Goal: Task Accomplishment & Management: Use online tool/utility

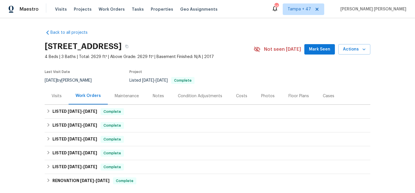
click at [100, 10] on span "Work Orders" at bounding box center [112, 9] width 26 height 6
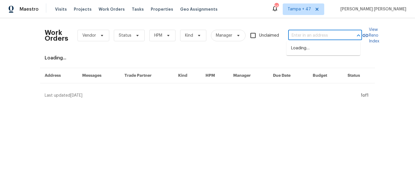
click at [306, 39] on input "text" at bounding box center [317, 35] width 58 height 9
paste input "1314 [PERSON_NAME], [PERSON_NAME], AL 35004"
type input "1314 [PERSON_NAME], [PERSON_NAME], AL 35004"
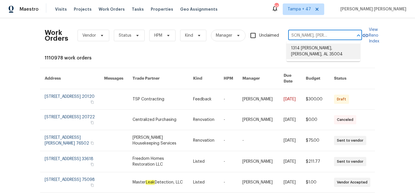
click at [320, 52] on li "1314 [PERSON_NAME], [PERSON_NAME], AL 35004" at bounding box center [324, 52] width 74 height 16
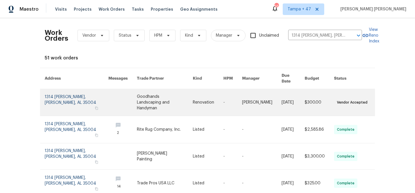
click at [303, 98] on td "$300.00" at bounding box center [314, 102] width 29 height 27
click at [183, 92] on link at bounding box center [165, 102] width 56 height 27
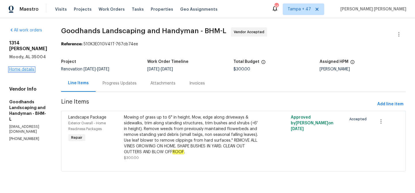
click at [23, 67] on link "Home details" at bounding box center [21, 69] width 25 height 4
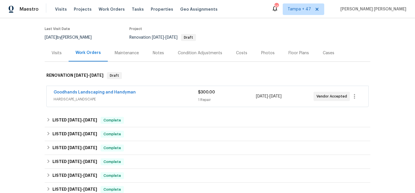
scroll to position [88, 0]
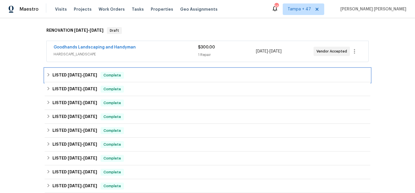
click at [168, 72] on div "LISTED [DATE] - [DATE] Complete" at bounding box center [207, 75] width 322 height 7
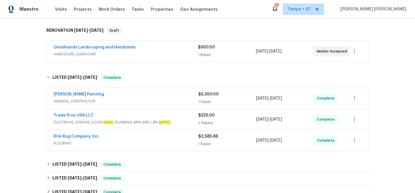
click at [169, 55] on span "HARDSCAPE_LANDSCAPE" at bounding box center [126, 54] width 144 height 6
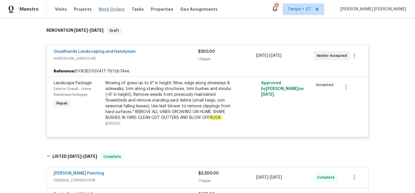
click at [110, 10] on span "Work Orders" at bounding box center [112, 9] width 26 height 6
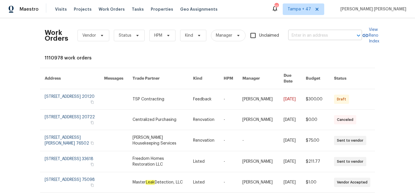
click at [314, 37] on input "text" at bounding box center [317, 35] width 58 height 9
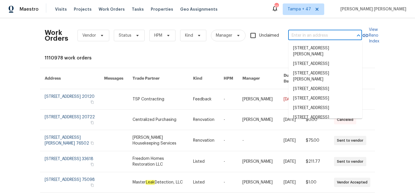
paste input "[STREET_ADDRESS][PERSON_NAME]"
type input "[STREET_ADDRESS][PERSON_NAME]"
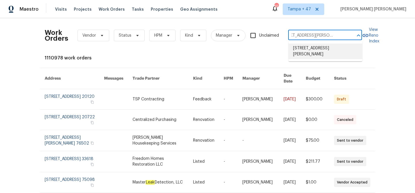
click at [315, 50] on li "[STREET_ADDRESS][PERSON_NAME]" at bounding box center [326, 52] width 74 height 16
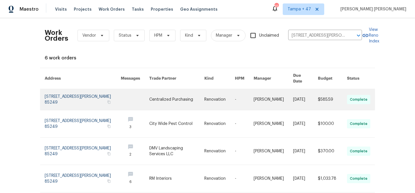
click at [317, 91] on td "$585.59" at bounding box center [328, 99] width 29 height 21
click at [289, 100] on td "[DATE]" at bounding box center [301, 99] width 25 height 21
click at [222, 95] on link at bounding box center [219, 99] width 31 height 21
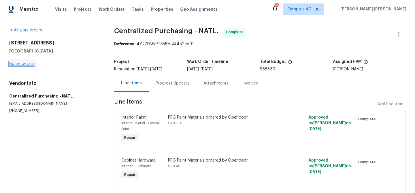
click at [24, 64] on link "Home details" at bounding box center [21, 64] width 25 height 4
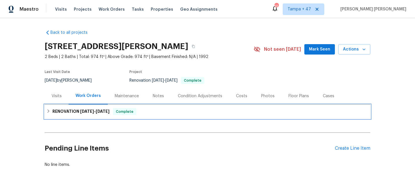
click at [113, 106] on div "RENOVATION [DATE] - [DATE] Complete" at bounding box center [208, 112] width 326 height 14
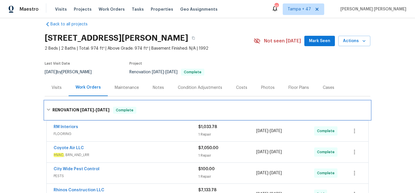
scroll to position [10, 0]
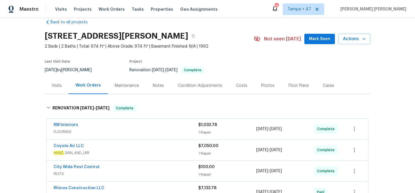
click at [133, 132] on span "FLOORING" at bounding box center [126, 132] width 145 height 6
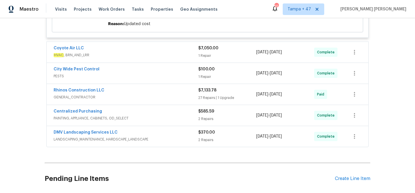
scroll to position [206, 0]
click at [147, 130] on div "DMV Landscaping Services LLC" at bounding box center [126, 132] width 145 height 7
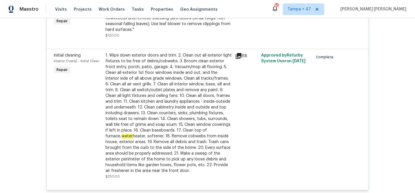
scroll to position [396, 0]
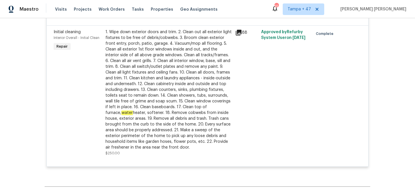
click at [164, 138] on div "1. Wipe down exterior doors and trim. 2. Clean out all exterior light fixtures …" at bounding box center [169, 89] width 126 height 121
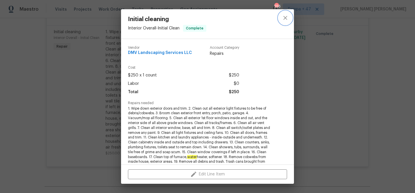
click at [284, 19] on icon "close" at bounding box center [286, 18] width 4 height 4
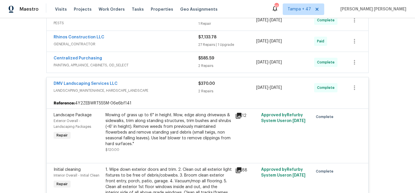
scroll to position [257, 0]
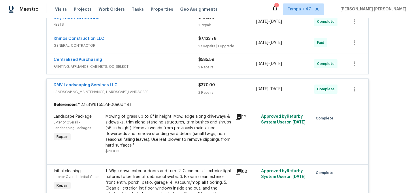
click at [250, 87] on div "$370.00" at bounding box center [227, 85] width 58 height 6
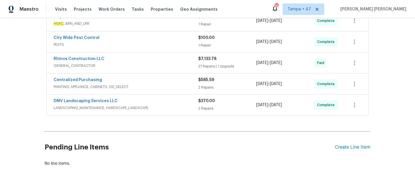
scroll to position [236, 0]
click at [238, 84] on div "$585.59 2 Repairs" at bounding box center [227, 85] width 58 height 14
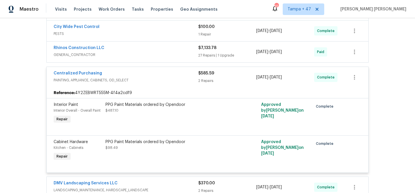
scroll to position [246, 0]
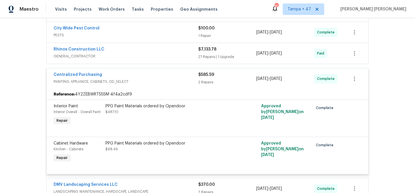
click at [239, 78] on div "$585.59 2 Repairs" at bounding box center [227, 79] width 58 height 14
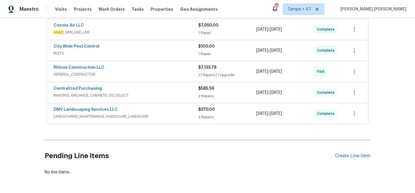
click at [243, 69] on div "$7,133.78" at bounding box center [227, 68] width 58 height 6
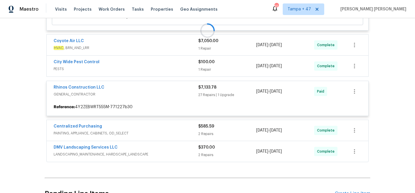
scroll to position [211, 0]
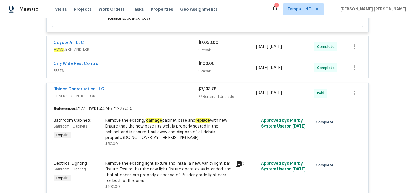
click at [243, 69] on div "1 Repair" at bounding box center [227, 71] width 58 height 6
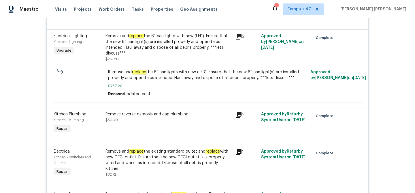
scroll to position [1873, 0]
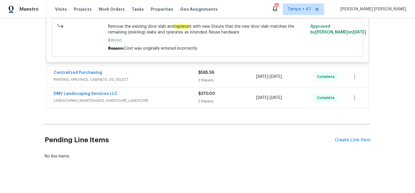
click at [156, 91] on div "DMV Landscaping Services LLC" at bounding box center [126, 94] width 145 height 7
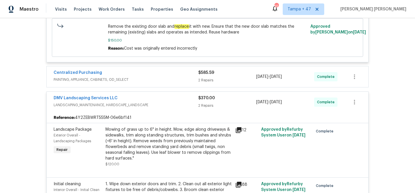
click at [169, 70] on div "Centralized Purchasing" at bounding box center [126, 73] width 145 height 7
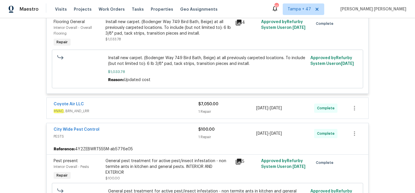
scroll to position [130, 0]
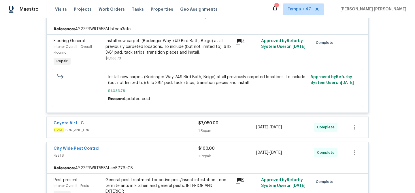
click at [169, 132] on span "HVAC , BRN_AND_LRR" at bounding box center [126, 130] width 145 height 6
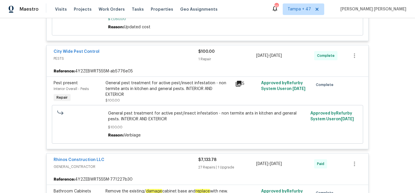
scroll to position [360, 0]
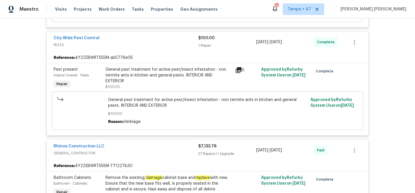
click at [132, 76] on div "General pest treatment for active pest/insect infestation - non termite ants in…" at bounding box center [169, 75] width 126 height 17
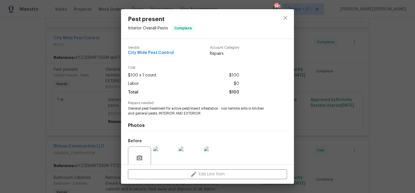
click at [245, 109] on span "General pest treatment for active pest/insect infestation - non termite ants in…" at bounding box center [199, 111] width 143 height 10
click at [152, 112] on span "General pest treatment for active pest/insect infestation - non termite ants in…" at bounding box center [199, 111] width 143 height 10
copy span "ants in kitchen and general pests"
drag, startPoint x: 175, startPoint y: 53, endPoint x: 128, endPoint y: 54, distance: 46.7
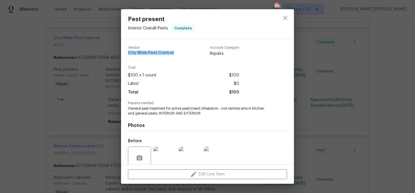
click at [128, 54] on div "Vendor City Wide Pest Control Account Category Repairs" at bounding box center [183, 51] width 111 height 11
copy span "City Wide Pest Control"
click at [310, 93] on div "Pest present Interior Overall - Pests Complete Vendor City Wide Pest Control Ac…" at bounding box center [207, 96] width 415 height 193
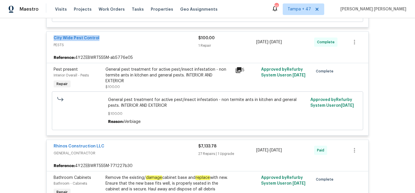
drag, startPoint x: 102, startPoint y: 39, endPoint x: 52, endPoint y: 41, distance: 49.9
click at [52, 41] on div "City Wide Pest Control PESTS $100.00 1 Repair [DATE] - [DATE] Complete" at bounding box center [208, 42] width 322 height 21
copy link "City Wide Pest Control"
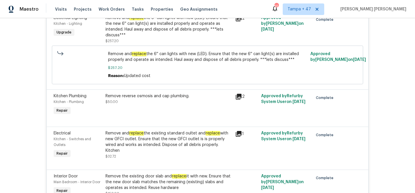
scroll to position [1814, 0]
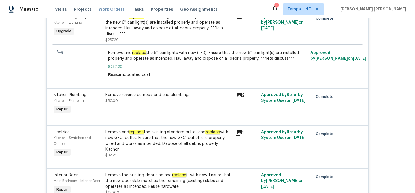
click at [111, 11] on span "Work Orders" at bounding box center [112, 9] width 26 height 6
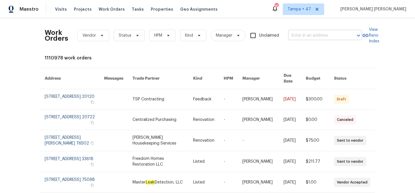
click at [308, 35] on input "text" at bounding box center [317, 35] width 58 height 9
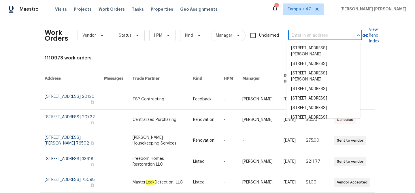
paste input "[STREET_ADDRESS][PERSON_NAME][PERSON_NAME]"
type input "[STREET_ADDRESS][PERSON_NAME][PERSON_NAME]"
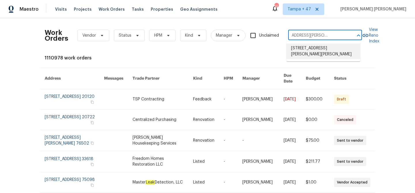
click at [319, 51] on li "[STREET_ADDRESS][PERSON_NAME][PERSON_NAME]" at bounding box center [324, 52] width 74 height 16
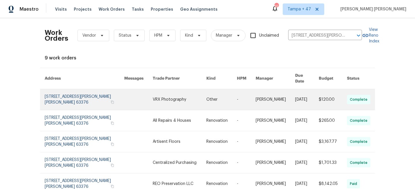
click at [297, 96] on link at bounding box center [307, 99] width 24 height 21
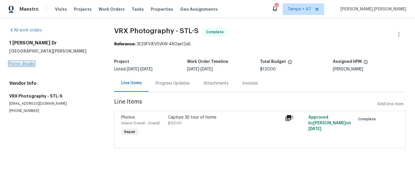
click at [24, 64] on link "Home details" at bounding box center [21, 64] width 25 height 4
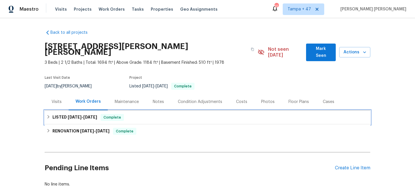
click at [110, 115] on span "Complete" at bounding box center [112, 118] width 22 height 6
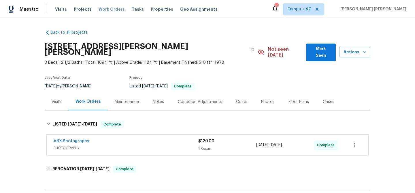
click at [101, 8] on span "Work Orders" at bounding box center [112, 9] width 26 height 6
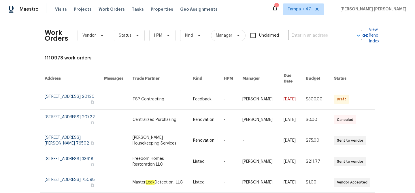
click at [324, 40] on div "Work Orders Vendor Status HPM Kind Manager Unclaimed ​" at bounding box center [204, 35] width 318 height 25
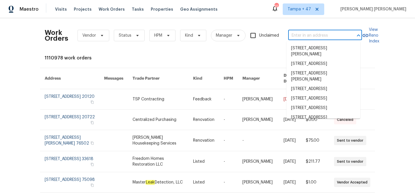
click at [324, 35] on input "text" at bounding box center [317, 35] width 58 height 9
paste input "[STREET_ADDRESS][PERSON_NAME][PERSON_NAME]"
type input "[STREET_ADDRESS][PERSON_NAME][PERSON_NAME]"
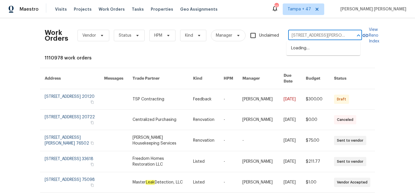
scroll to position [0, 8]
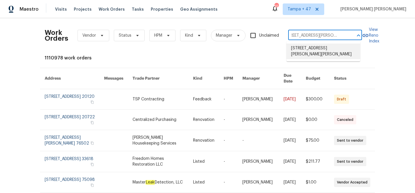
click at [321, 44] on li "[STREET_ADDRESS][PERSON_NAME][PERSON_NAME]" at bounding box center [324, 52] width 74 height 16
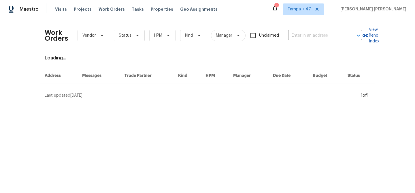
type input "[STREET_ADDRESS][PERSON_NAME][PERSON_NAME]"
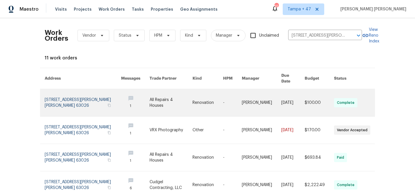
click at [298, 102] on link at bounding box center [292, 102] width 23 height 27
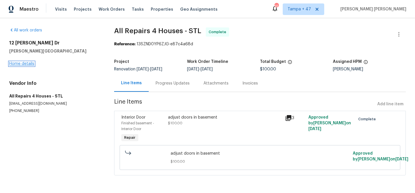
click at [24, 63] on link "Home details" at bounding box center [21, 64] width 25 height 4
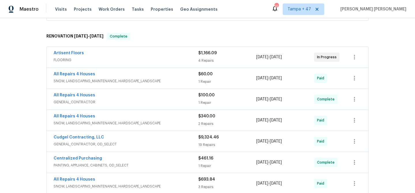
scroll to position [135, 0]
click at [168, 51] on div "Artisent Floors" at bounding box center [126, 53] width 145 height 7
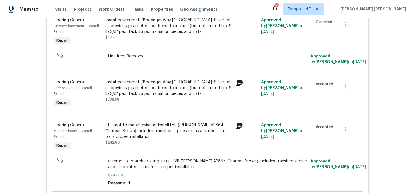
scroll to position [100, 0]
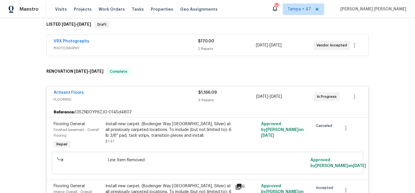
click at [175, 90] on div "Artisent Floors" at bounding box center [126, 93] width 145 height 7
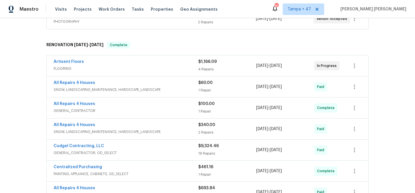
scroll to position [127, 0]
click at [180, 121] on div "All Repairs 4 Houses" at bounding box center [126, 124] width 145 height 7
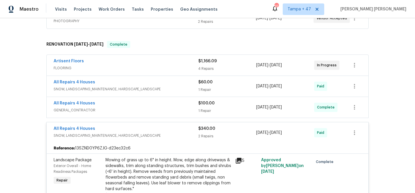
click at [180, 97] on div "All Repairs 4 Houses GENERAL_CONTRACTOR $100.00 1 Repair [DATE] - [DATE] Comple…" at bounding box center [208, 107] width 322 height 21
click at [181, 76] on div "All Repairs 4 Houses SNOW, LANDSCAPING_MAINTENANCE, HARDSCAPE_LANDSCAPE $60.00 …" at bounding box center [208, 86] width 322 height 21
click at [184, 100] on div "All Repairs 4 Houses" at bounding box center [126, 103] width 145 height 7
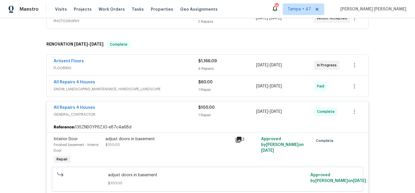
click at [185, 86] on span "SNOW, LANDSCAPING_MAINTENANCE, HARDSCAPE_LANDSCAPE" at bounding box center [126, 89] width 145 height 6
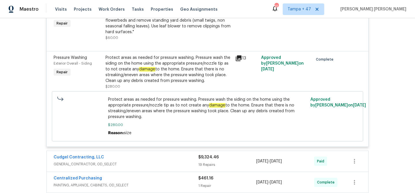
scroll to position [503, 0]
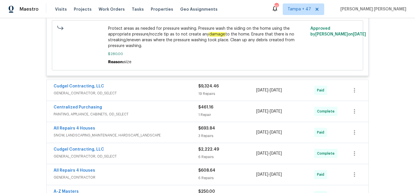
click at [184, 90] on span "GENERAL_CONTRACTOR, OD_SELECT" at bounding box center [126, 93] width 145 height 6
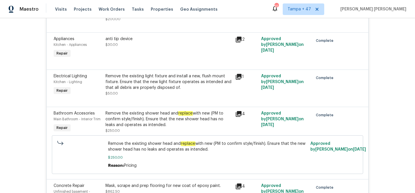
scroll to position [1524, 0]
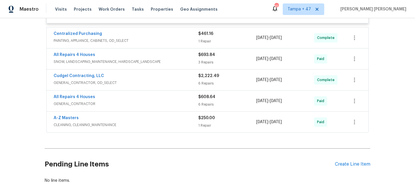
click at [191, 119] on div "A-Z Masters" at bounding box center [126, 118] width 145 height 7
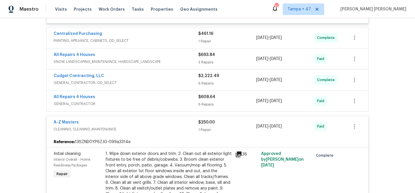
click at [185, 101] on span "GENERAL_CONTRACTOR" at bounding box center [126, 104] width 145 height 6
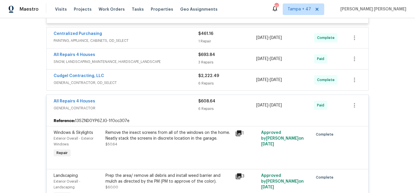
click at [185, 78] on div "Cudgel Contracting, LLC" at bounding box center [126, 76] width 145 height 7
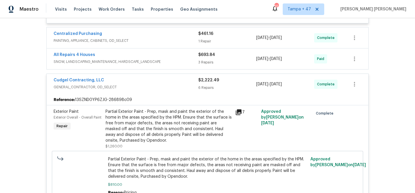
click at [181, 59] on span "SNOW, LANDSCAPING_MAINTENANCE, HARDSCAPE_LANDSCAPE" at bounding box center [126, 62] width 145 height 6
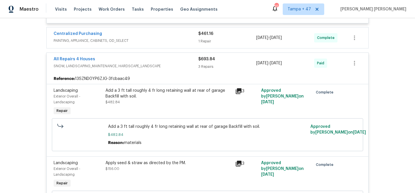
click at [177, 39] on span "PAINTING, APPLIANCE, CABINETS, OD_SELECT" at bounding box center [126, 41] width 145 height 6
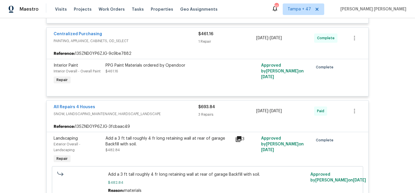
scroll to position [562, 0]
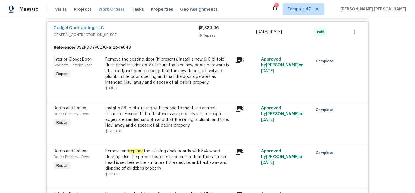
click at [108, 7] on span "Work Orders" at bounding box center [112, 9] width 26 height 6
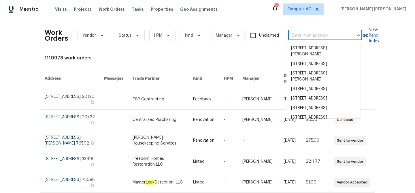
click at [310, 35] on input "text" at bounding box center [317, 35] width 58 height 9
paste input "[STREET_ADDRESS][PERSON_NAME]"
type input "[STREET_ADDRESS][PERSON_NAME]"
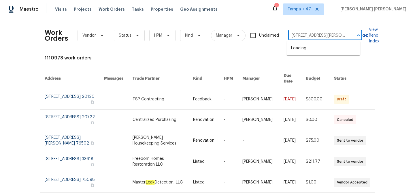
scroll to position [0, 33]
click at [311, 48] on li "[STREET_ADDRESS][PERSON_NAME]" at bounding box center [324, 52] width 74 height 16
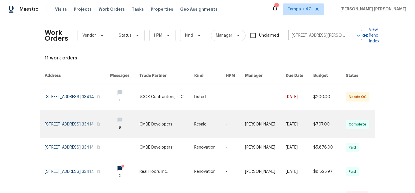
click at [255, 121] on link at bounding box center [265, 124] width 41 height 27
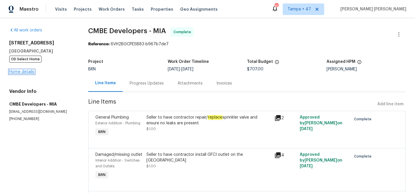
click at [24, 70] on link "Home details" at bounding box center [21, 72] width 25 height 4
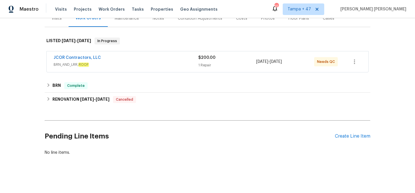
scroll to position [79, 0]
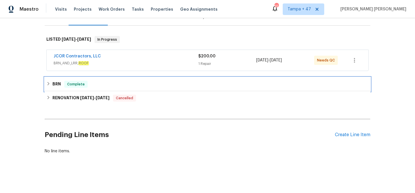
click at [120, 85] on div "BRN Complete" at bounding box center [207, 84] width 322 height 7
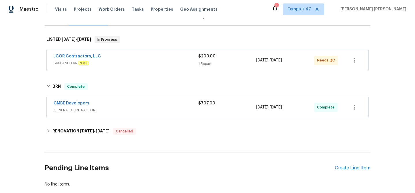
click at [133, 100] on div "CMBE Developers GENERAL_CONTRACTOR $707.00 [DATE] - [DATE] Complete" at bounding box center [208, 107] width 322 height 21
click at [140, 106] on div "CMBE Developers" at bounding box center [126, 103] width 145 height 7
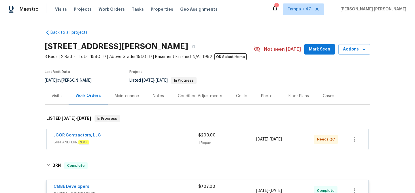
scroll to position [0, 0]
click at [178, 140] on span "BRN_AND_LRR, ROOF" at bounding box center [126, 142] width 145 height 6
